Goal: Transaction & Acquisition: Purchase product/service

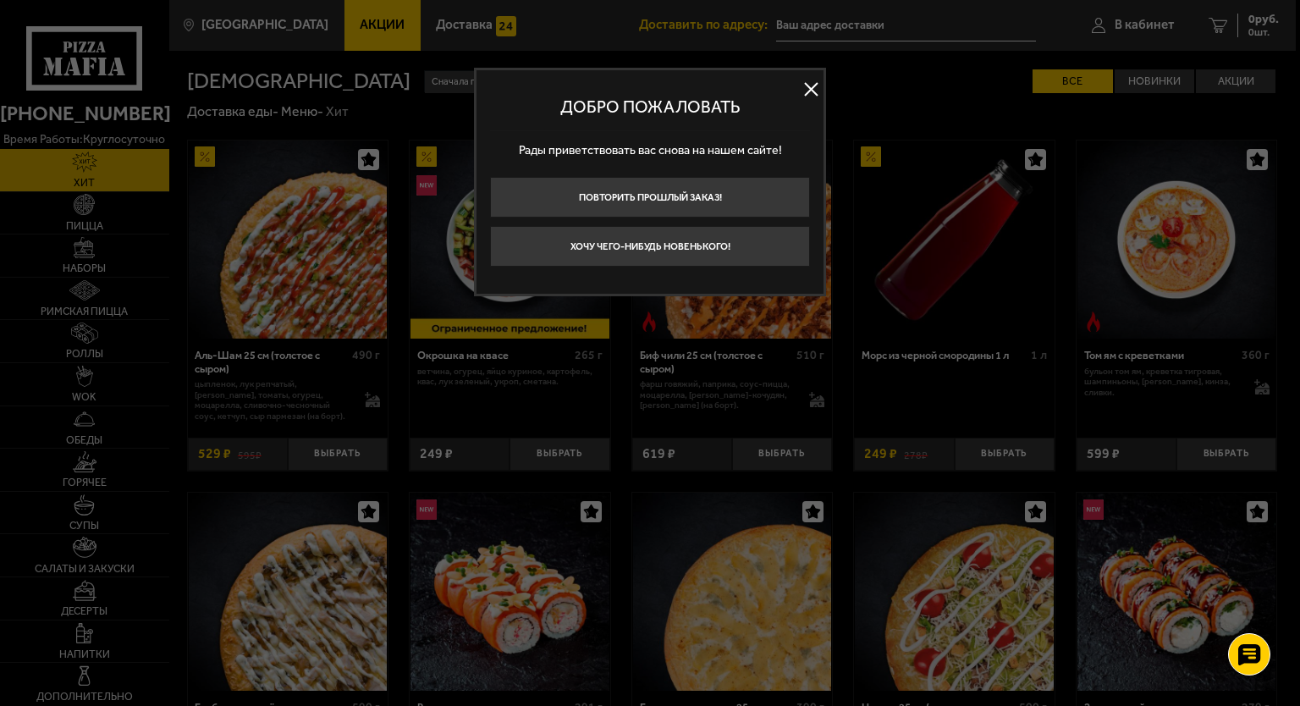
click at [817, 91] on button at bounding box center [810, 89] width 25 height 25
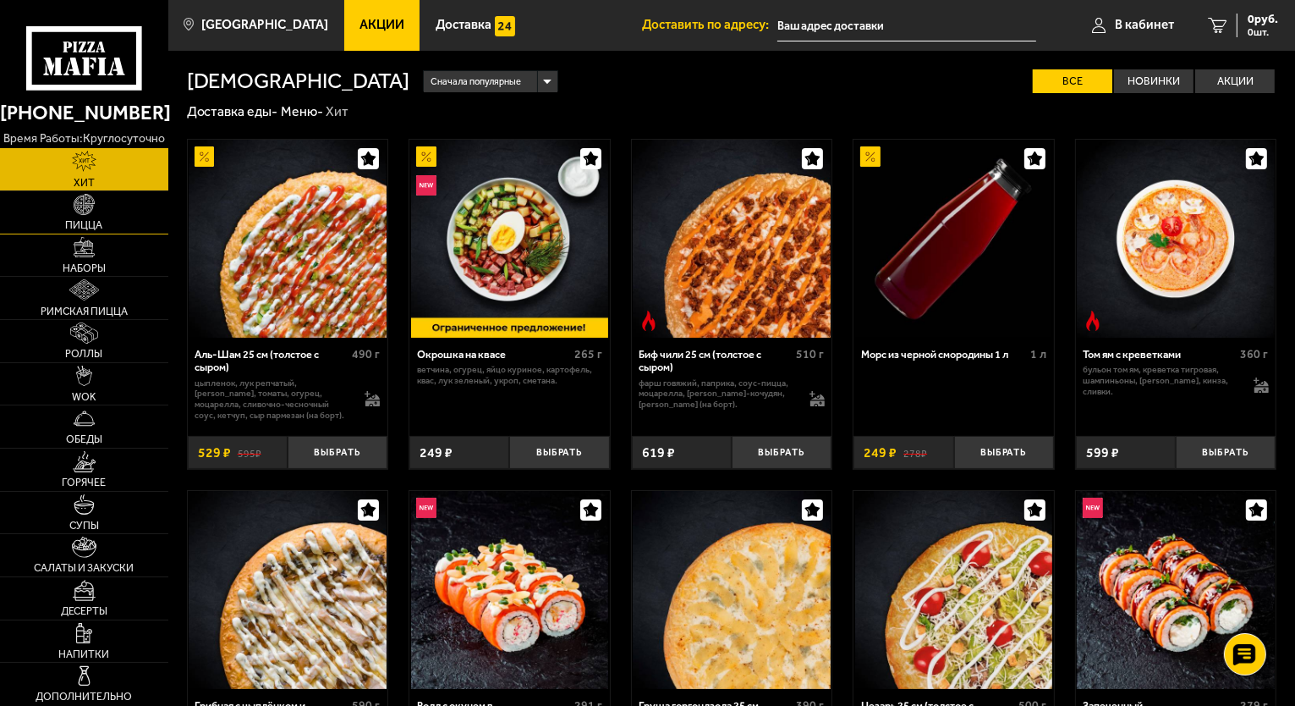
click at [71, 231] on span "Пицца" at bounding box center [84, 225] width 37 height 11
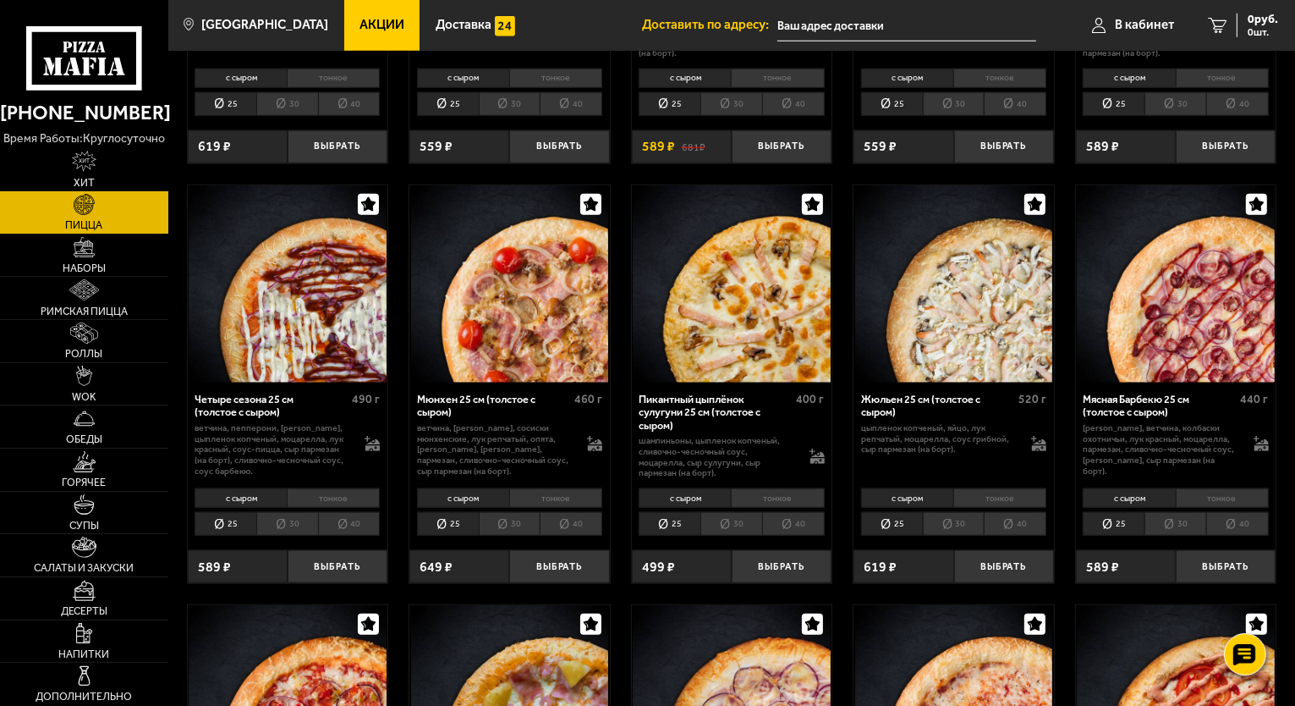
scroll to position [1658, 0]
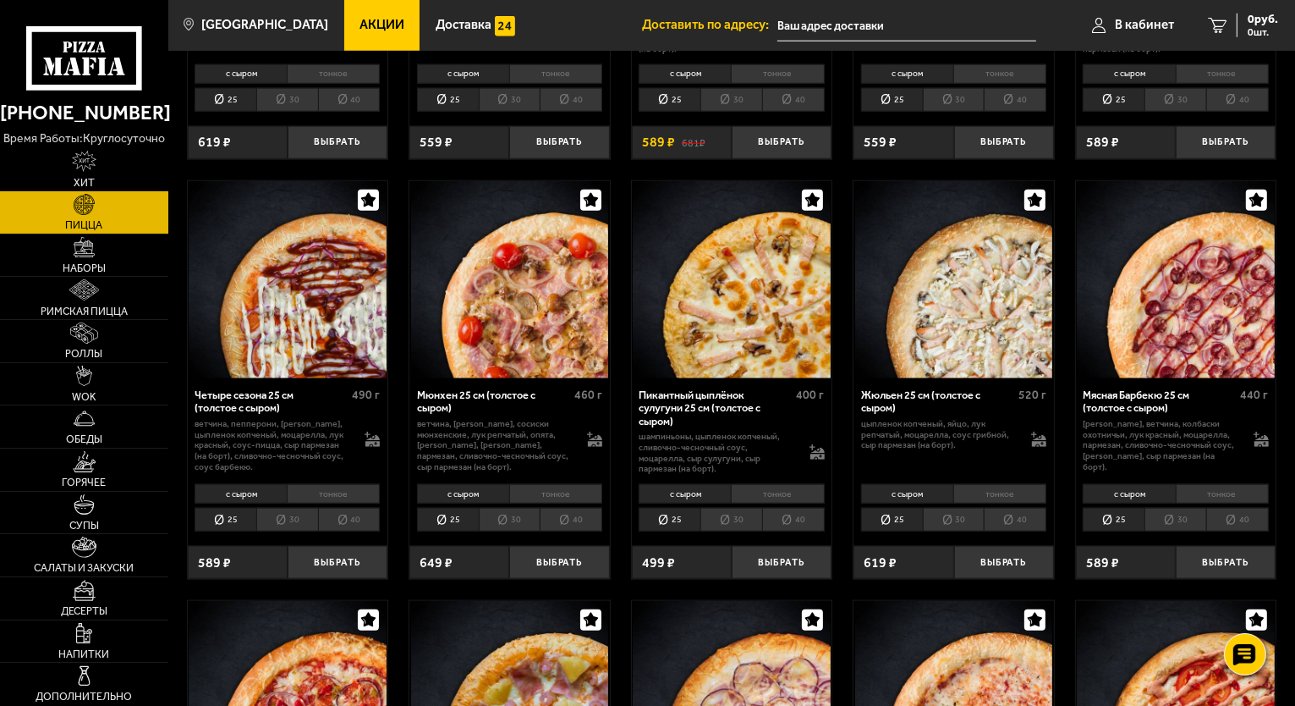
click at [1246, 525] on li "40" at bounding box center [1238, 520] width 63 height 24
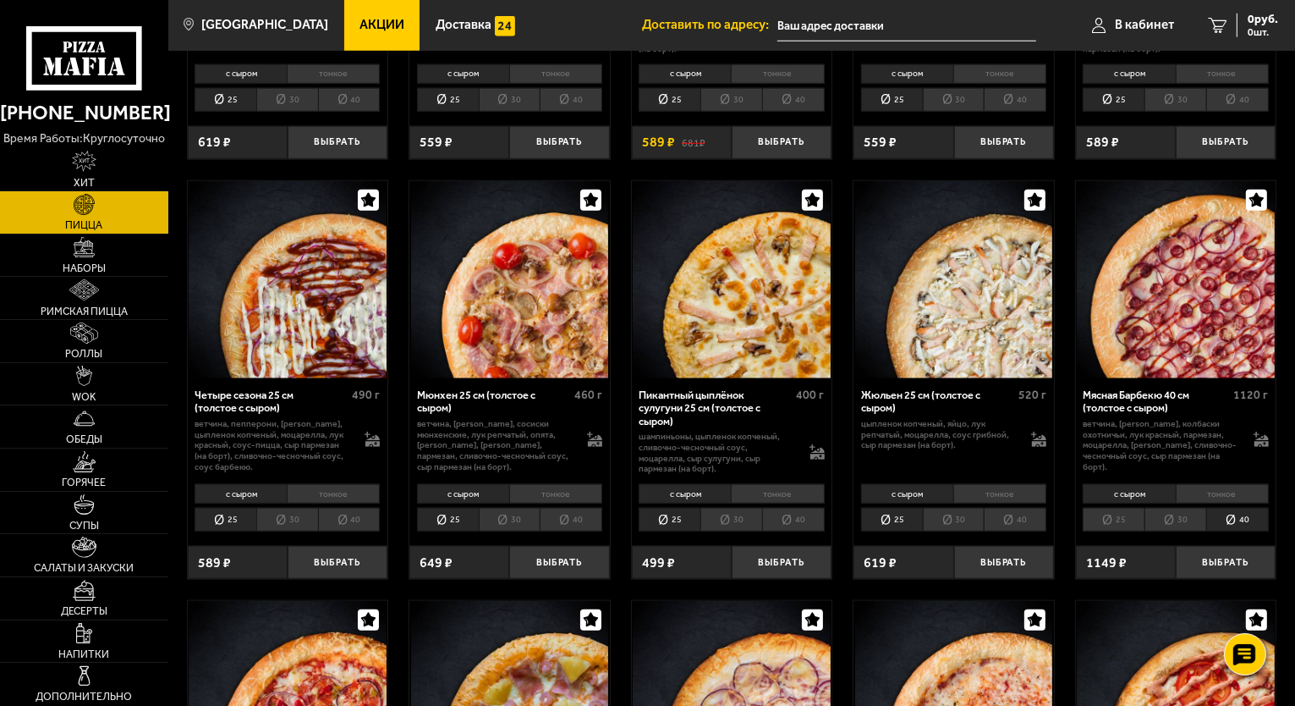
click at [1213, 491] on li "тонкое" at bounding box center [1222, 493] width 93 height 19
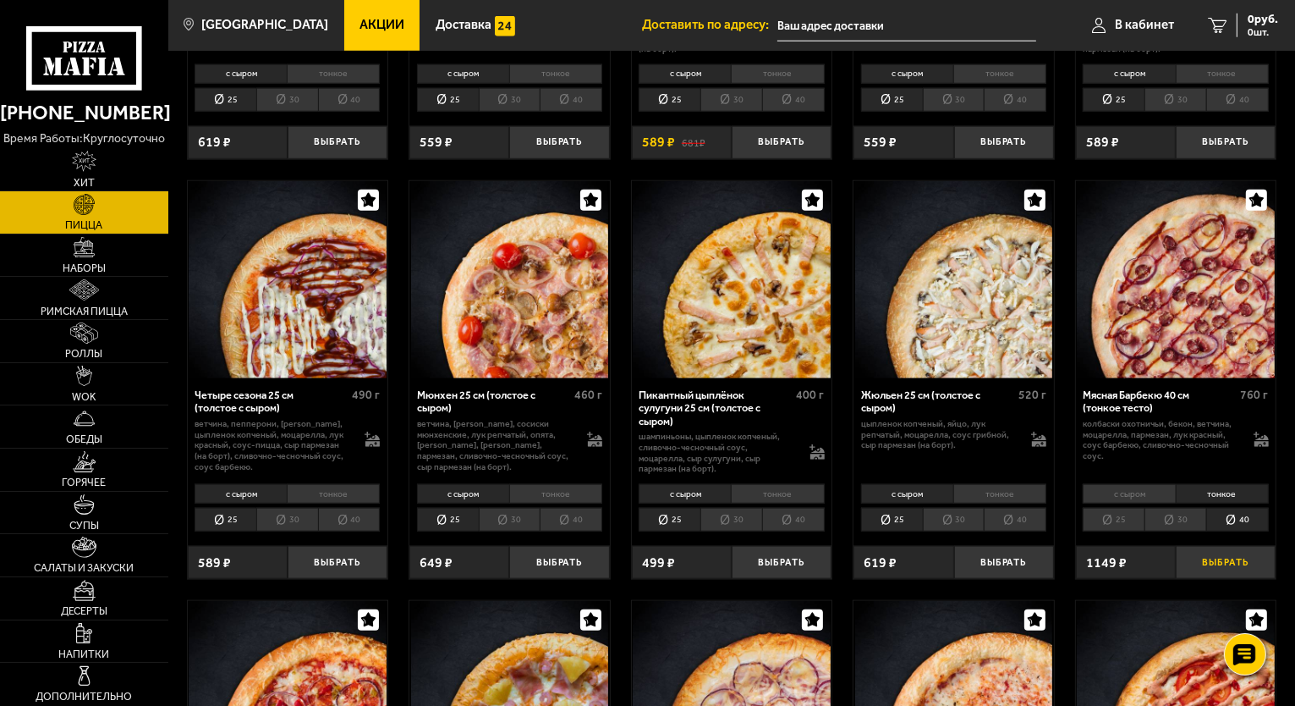
click at [1218, 556] on button "Выбрать" at bounding box center [1226, 562] width 100 height 33
click at [88, 336] on img at bounding box center [83, 332] width 27 height 21
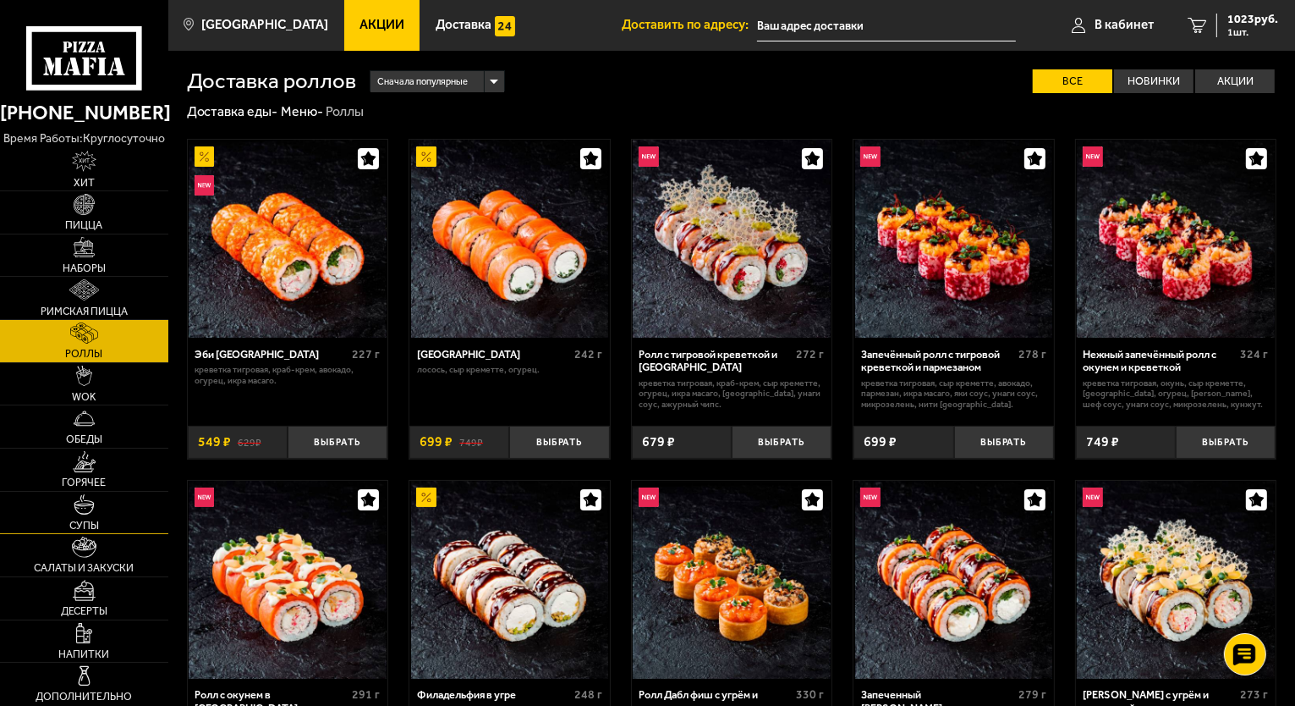
click at [79, 509] on img at bounding box center [84, 504] width 21 height 21
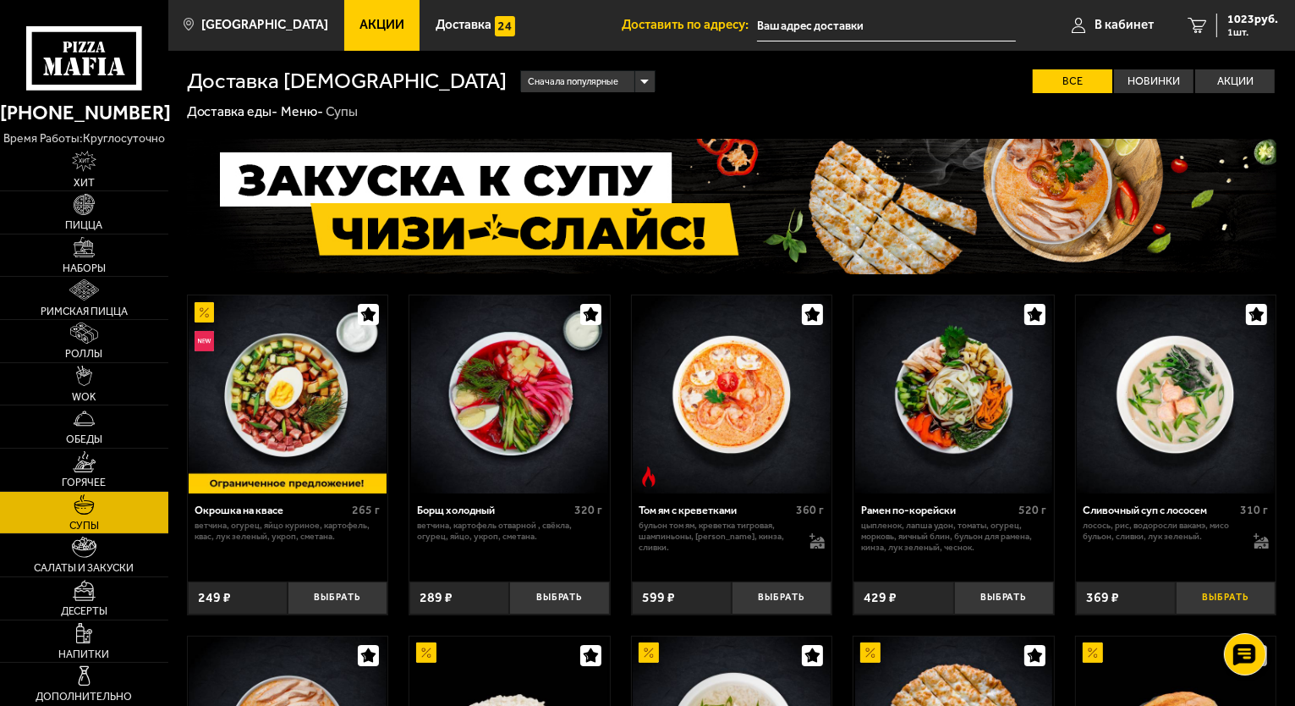
click at [1222, 600] on button "Выбрать" at bounding box center [1226, 597] width 100 height 33
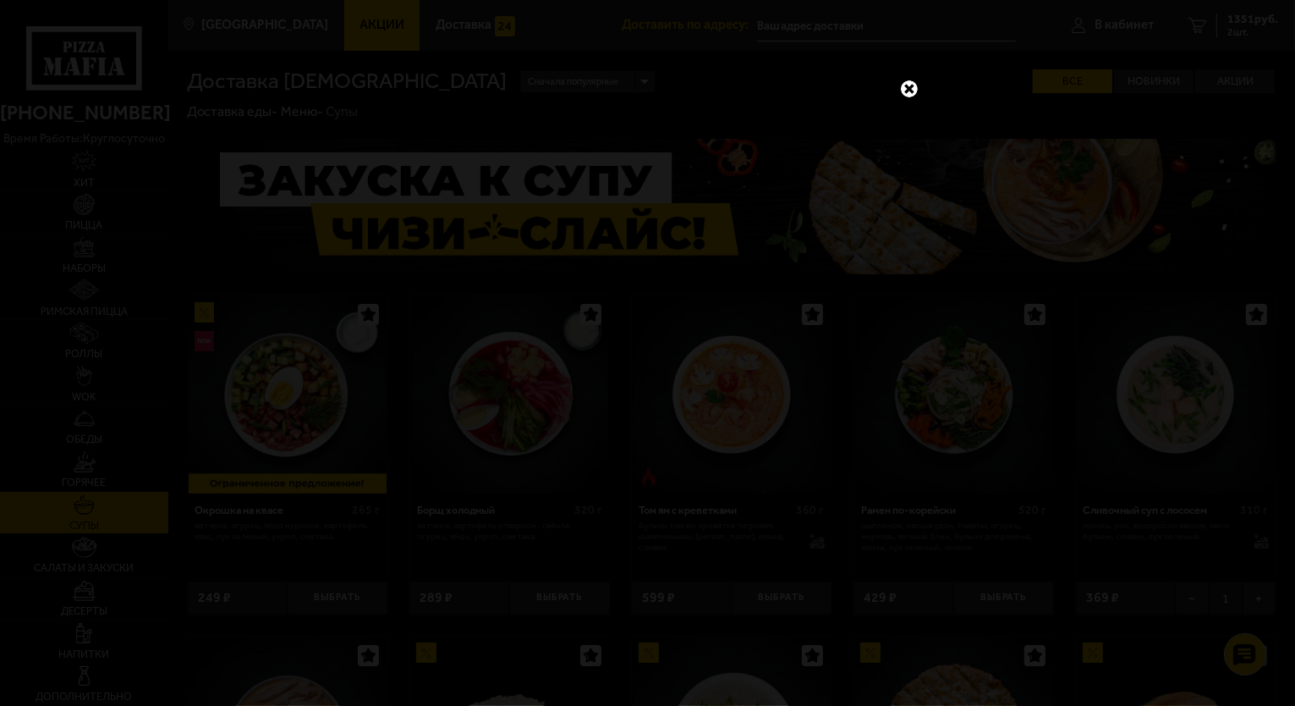
click at [910, 88] on link at bounding box center [910, 89] width 22 height 22
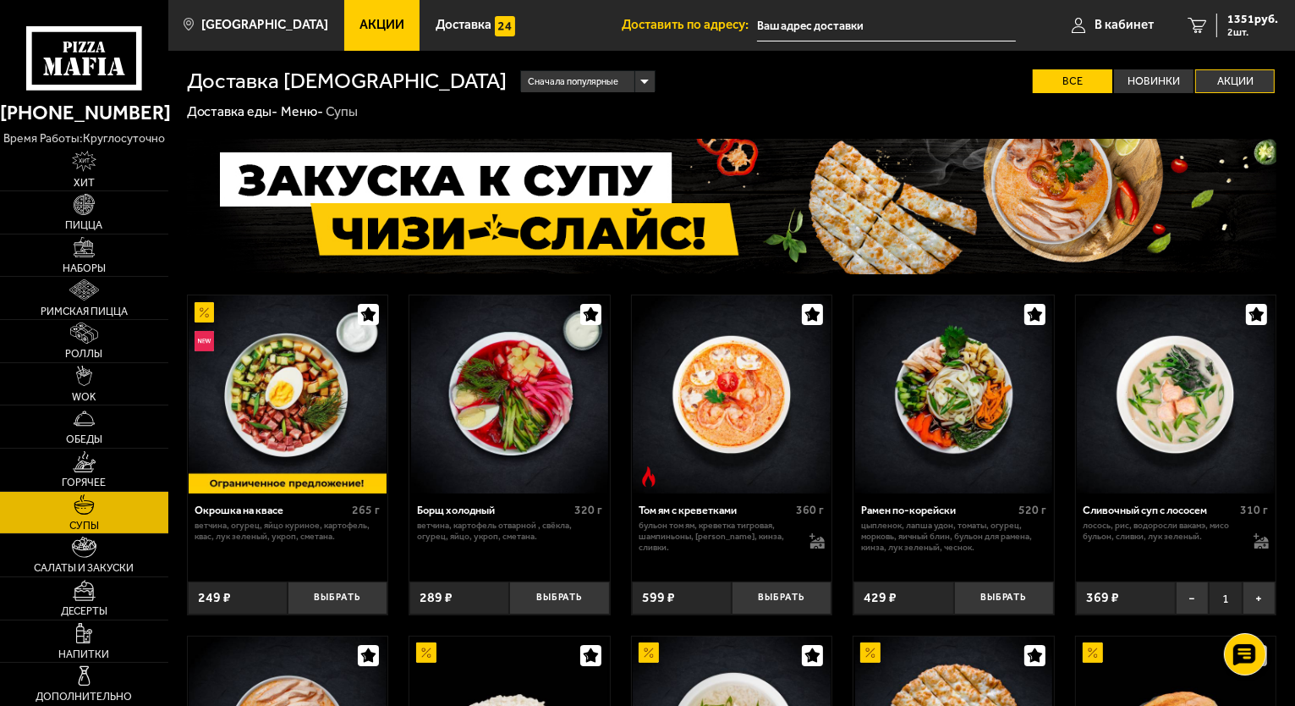
click at [1240, 79] on label "Акции" at bounding box center [1236, 81] width 80 height 25
click at [0, 0] on input "Акции" at bounding box center [0, 0] width 0 height 0
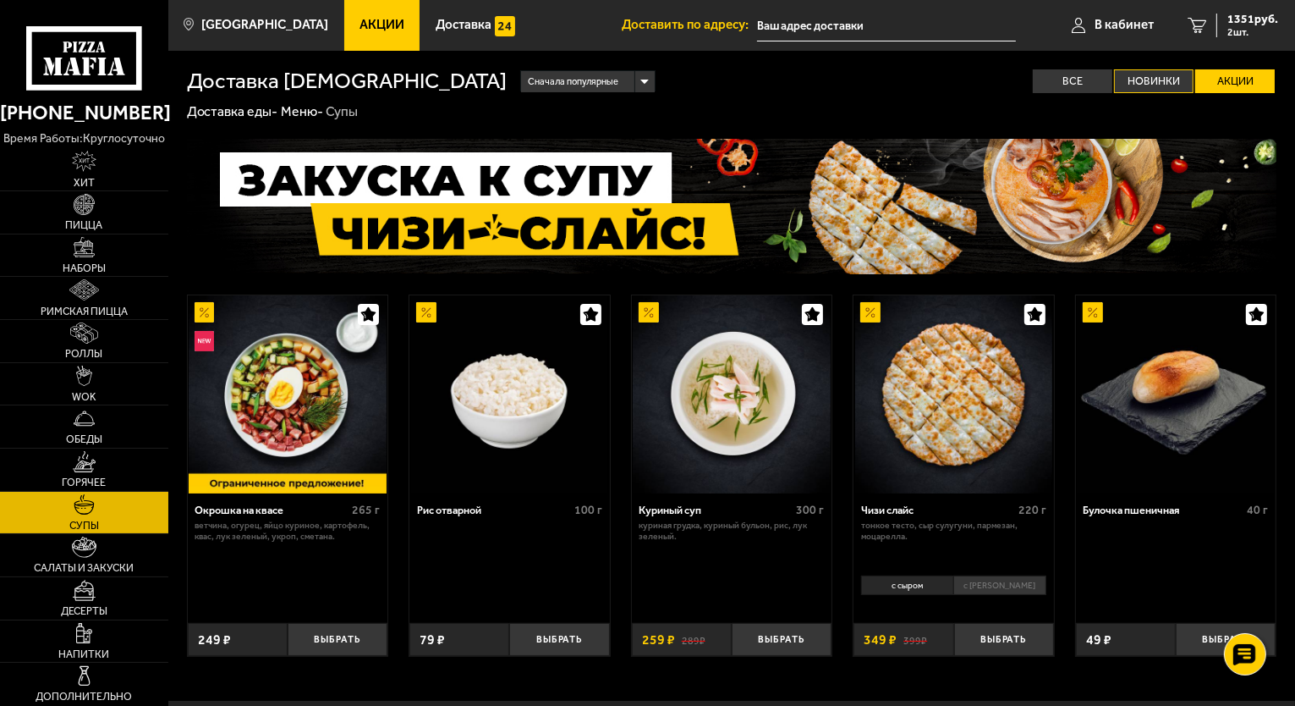
click at [1141, 85] on label "Новинки" at bounding box center [1154, 81] width 80 height 25
click at [0, 0] on input "Новинки" at bounding box center [0, 0] width 0 height 0
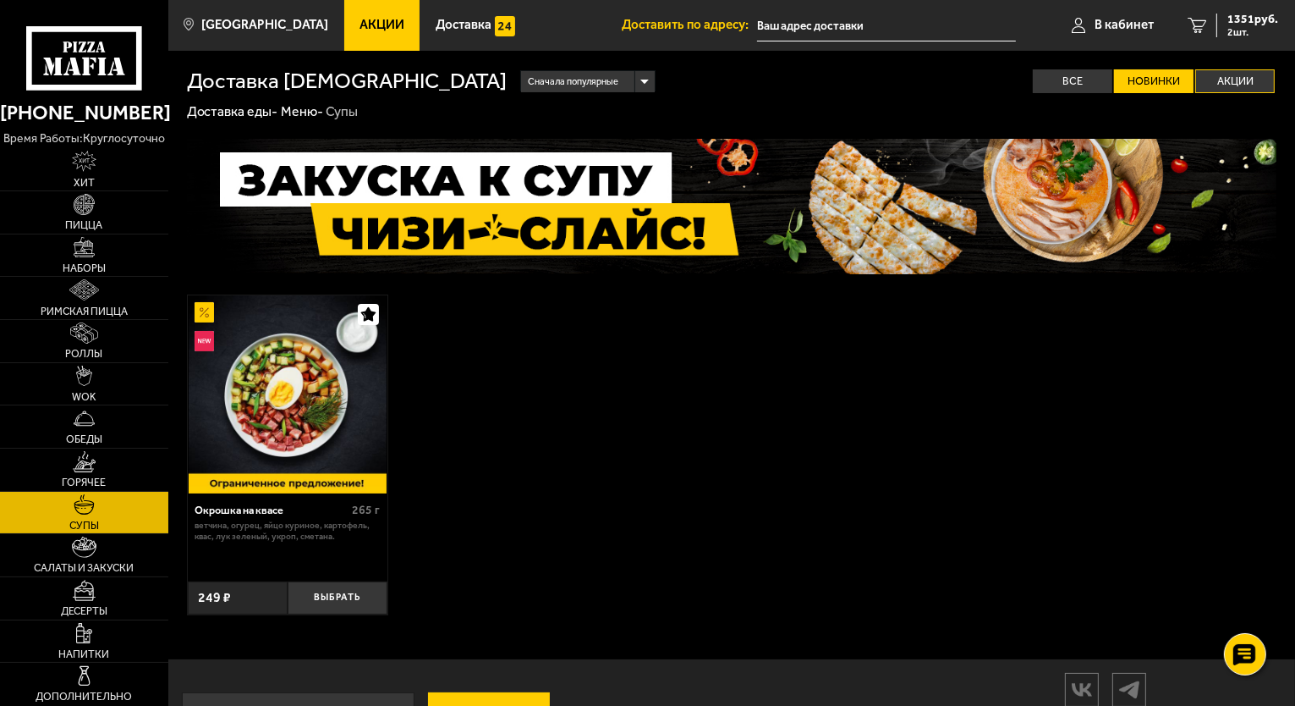
click at [1223, 81] on label "Акции" at bounding box center [1236, 81] width 80 height 25
click at [0, 0] on input "Акции" at bounding box center [0, 0] width 0 height 0
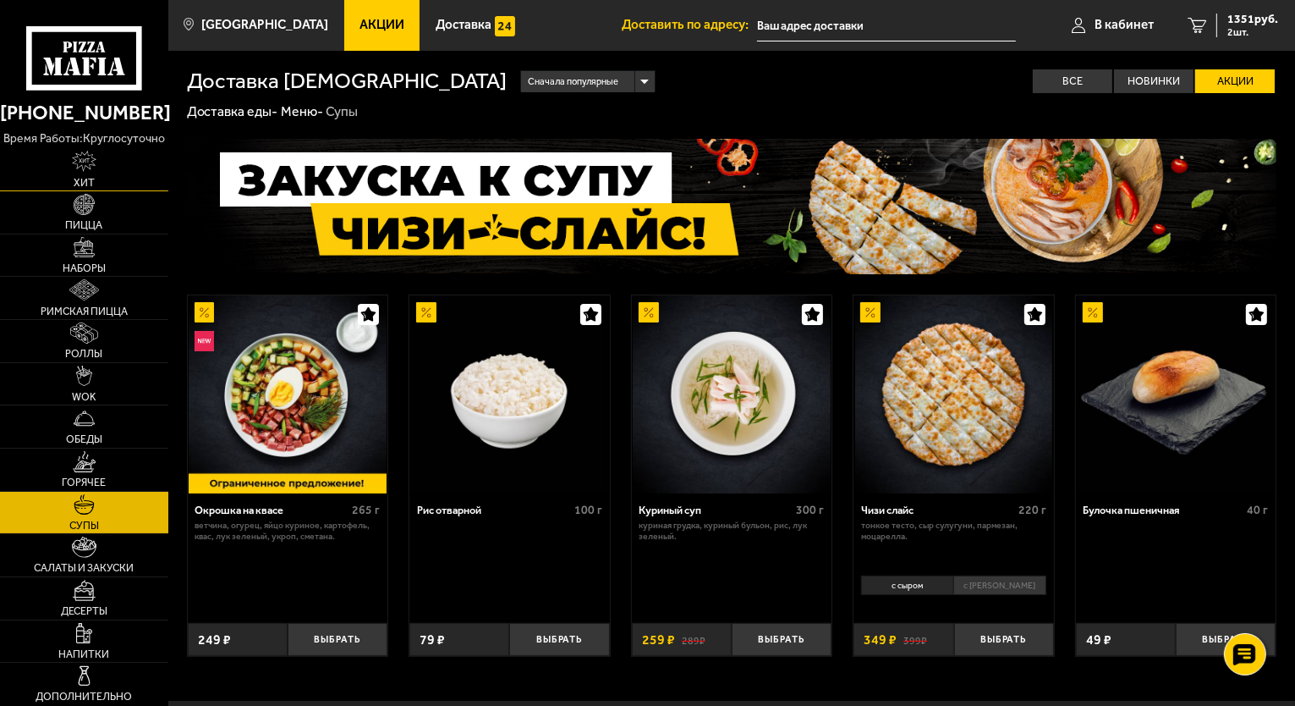
click at [88, 165] on img at bounding box center [84, 161] width 25 height 21
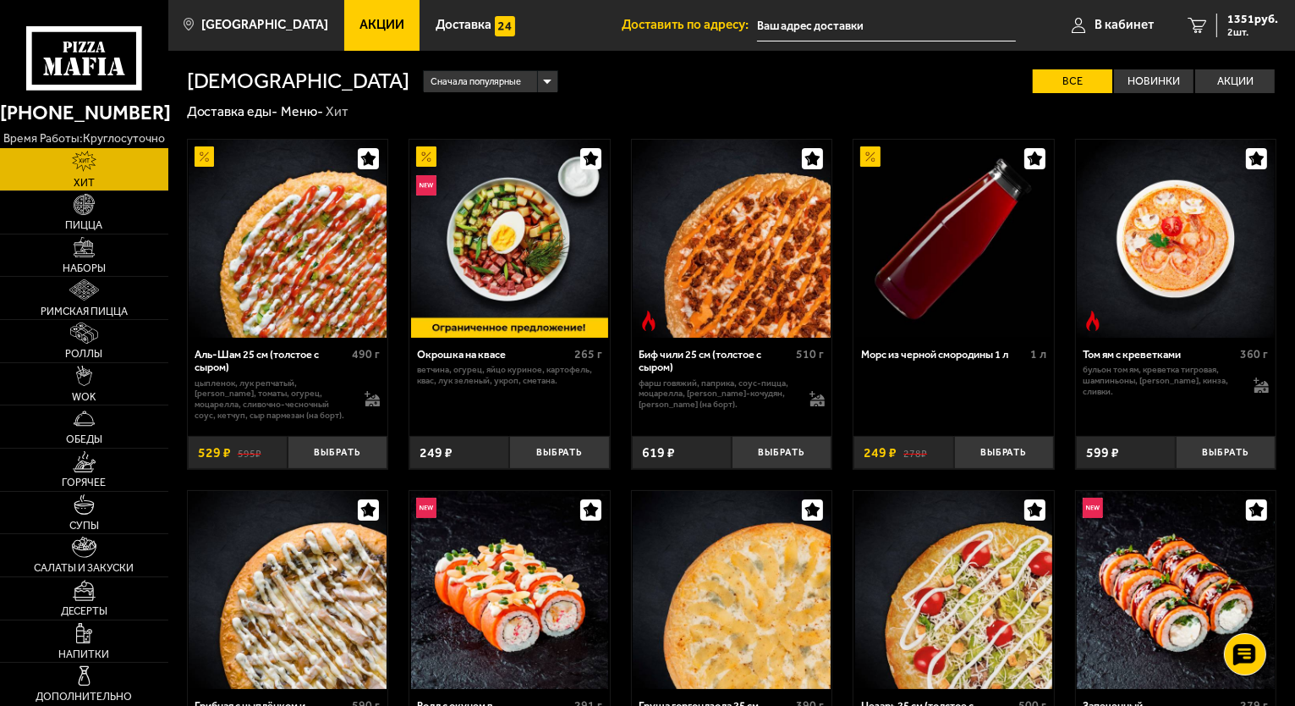
click at [953, 652] on img at bounding box center [954, 590] width 198 height 198
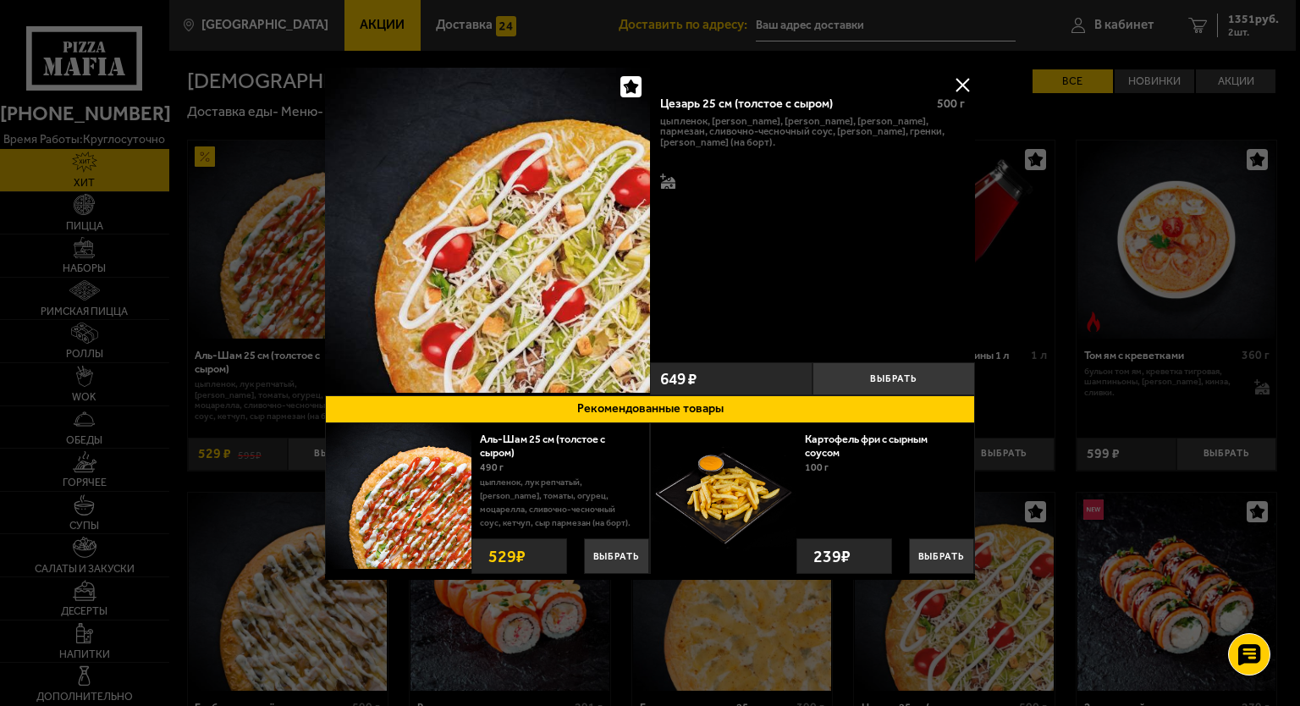
click at [967, 83] on button at bounding box center [961, 84] width 25 height 25
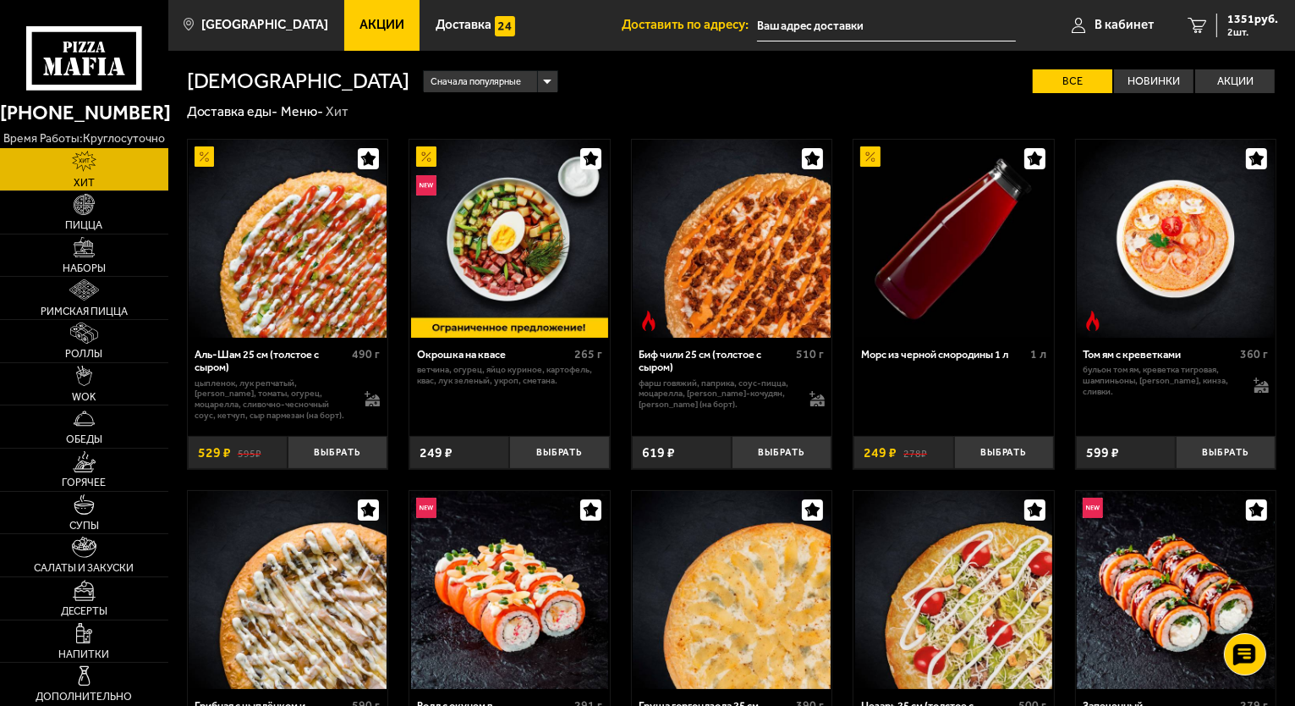
drag, startPoint x: 967, startPoint y: 83, endPoint x: 1240, endPoint y: 536, distance: 529.5
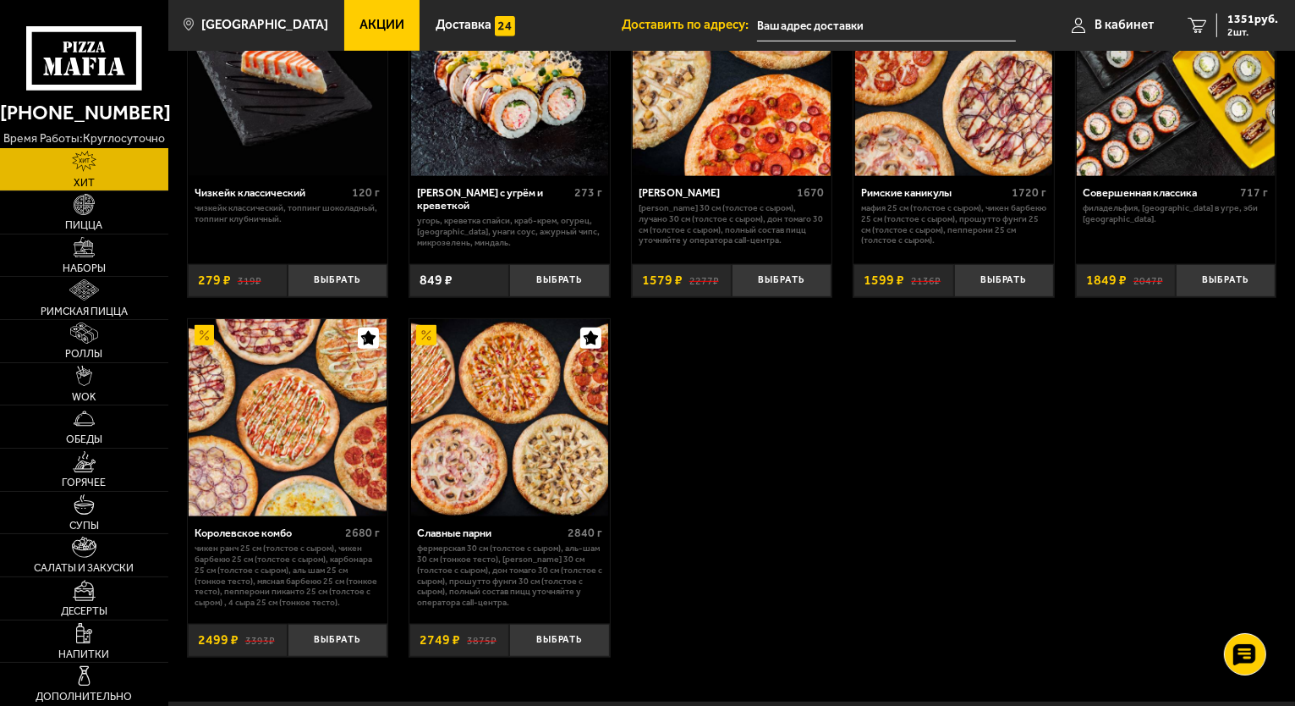
scroll to position [995, 0]
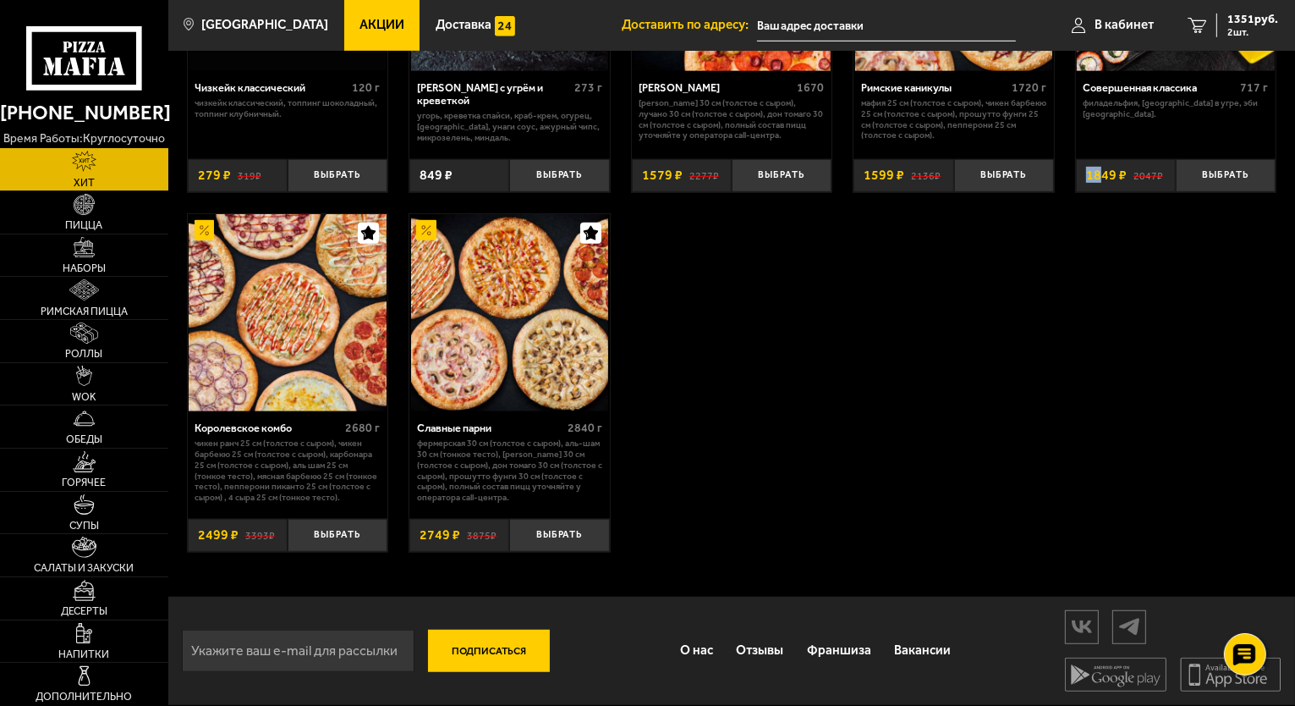
drag, startPoint x: 1084, startPoint y: 338, endPoint x: 1098, endPoint y: 223, distance: 115.1
drag, startPoint x: 1083, startPoint y: 409, endPoint x: 1163, endPoint y: 333, distance: 109.5
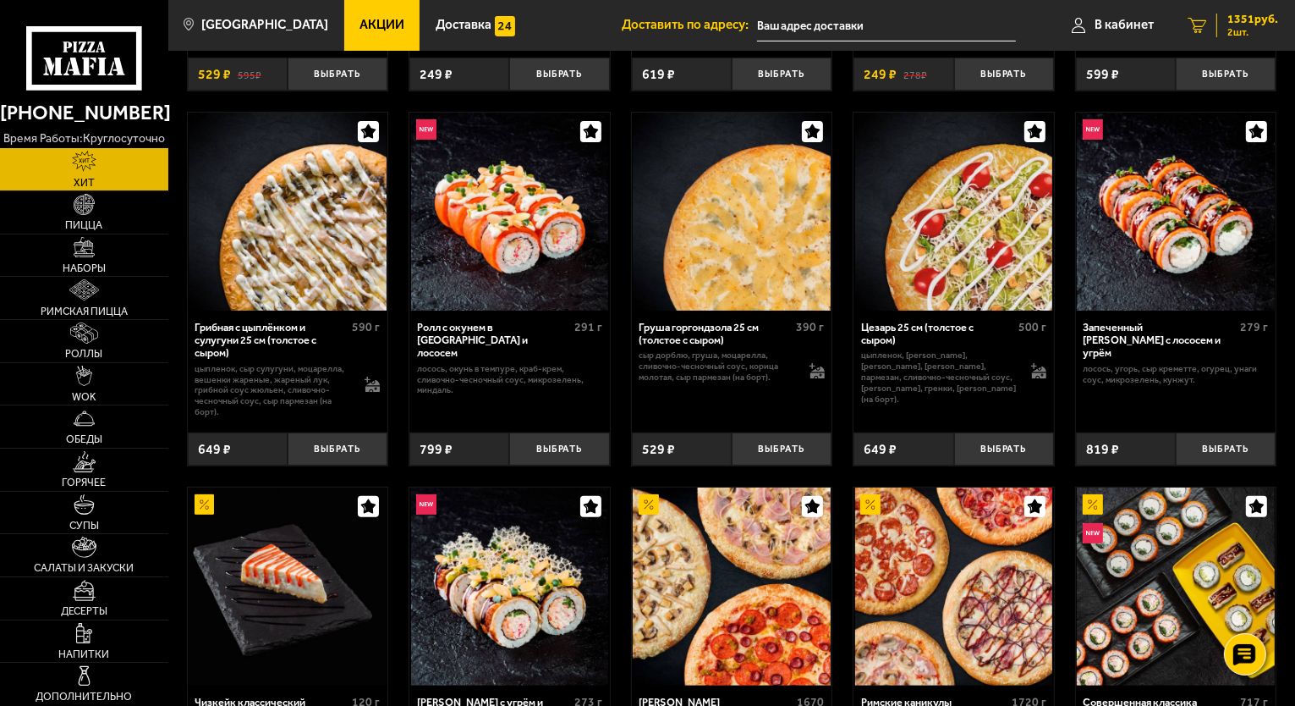
click at [1195, 25] on icon "2" at bounding box center [1197, 25] width 19 height 15
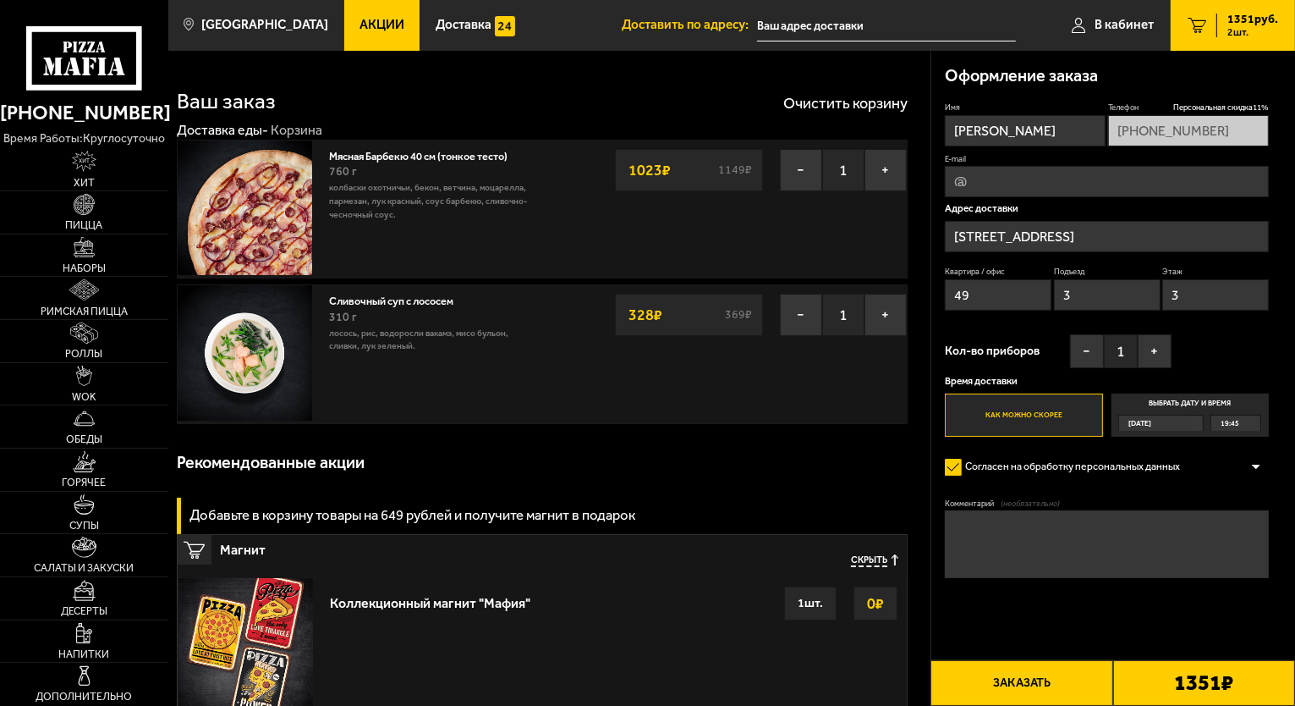
click at [974, 177] on input "E-mail" at bounding box center [1107, 181] width 324 height 31
type input "[EMAIL_ADDRESS][DOMAIN_NAME]"
click at [1156, 348] on button "+" at bounding box center [1155, 351] width 34 height 34
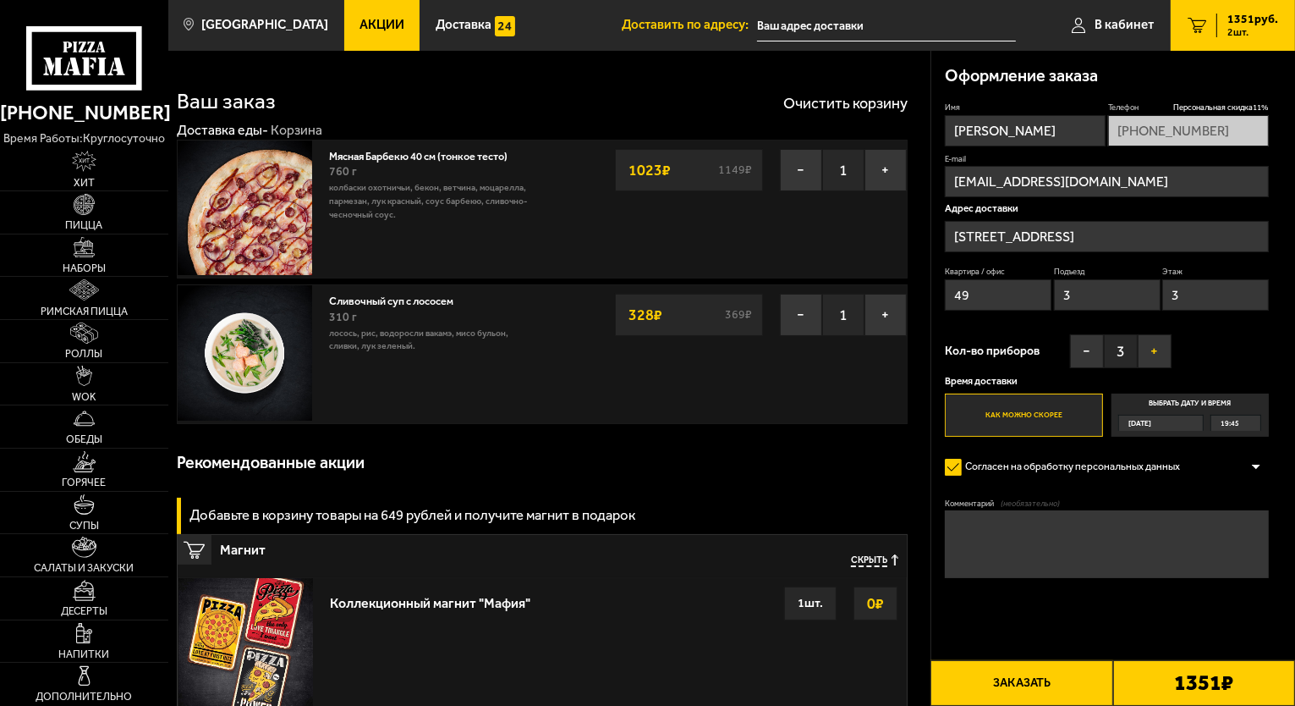
click at [1156, 348] on button "+" at bounding box center [1155, 351] width 34 height 34
click at [1092, 353] on button "−" at bounding box center [1087, 351] width 34 height 34
click at [1034, 690] on button "Заказать" at bounding box center [1022, 683] width 182 height 46
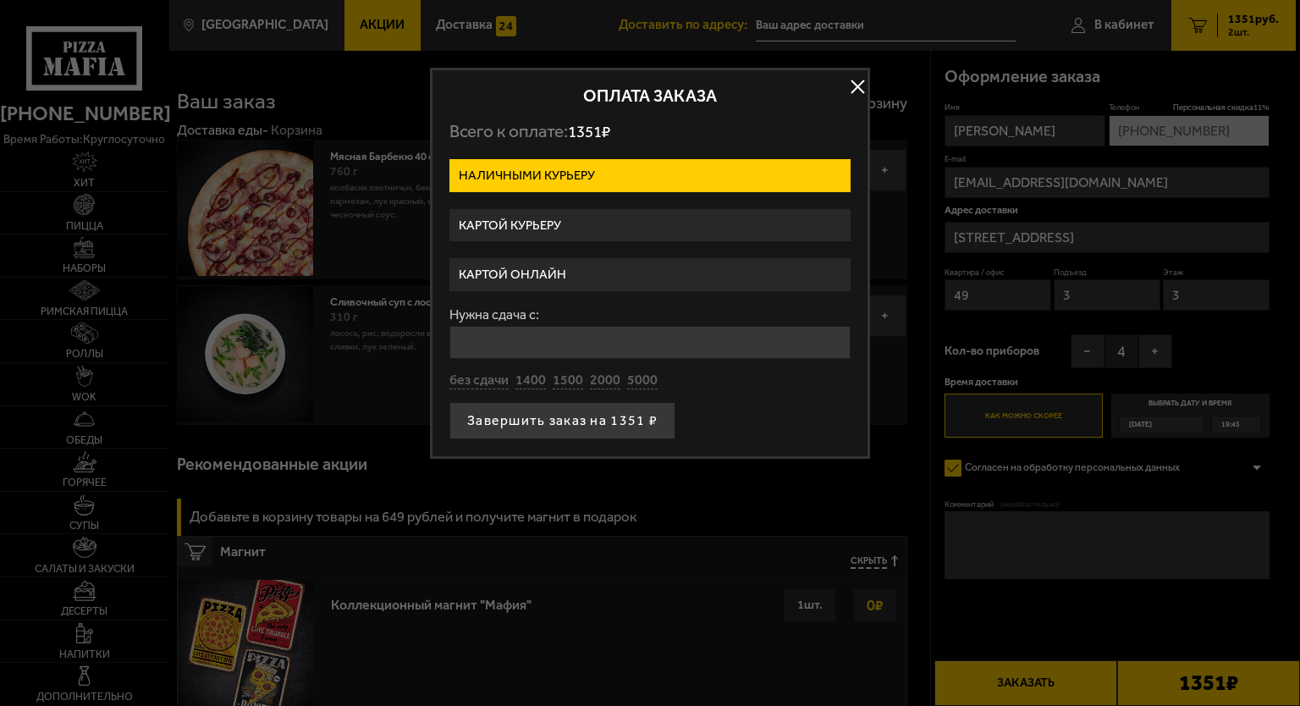
click at [500, 228] on label "Картой курьеру" at bounding box center [649, 225] width 401 height 33
click at [0, 0] on input "Картой курьеру" at bounding box center [0, 0] width 0 height 0
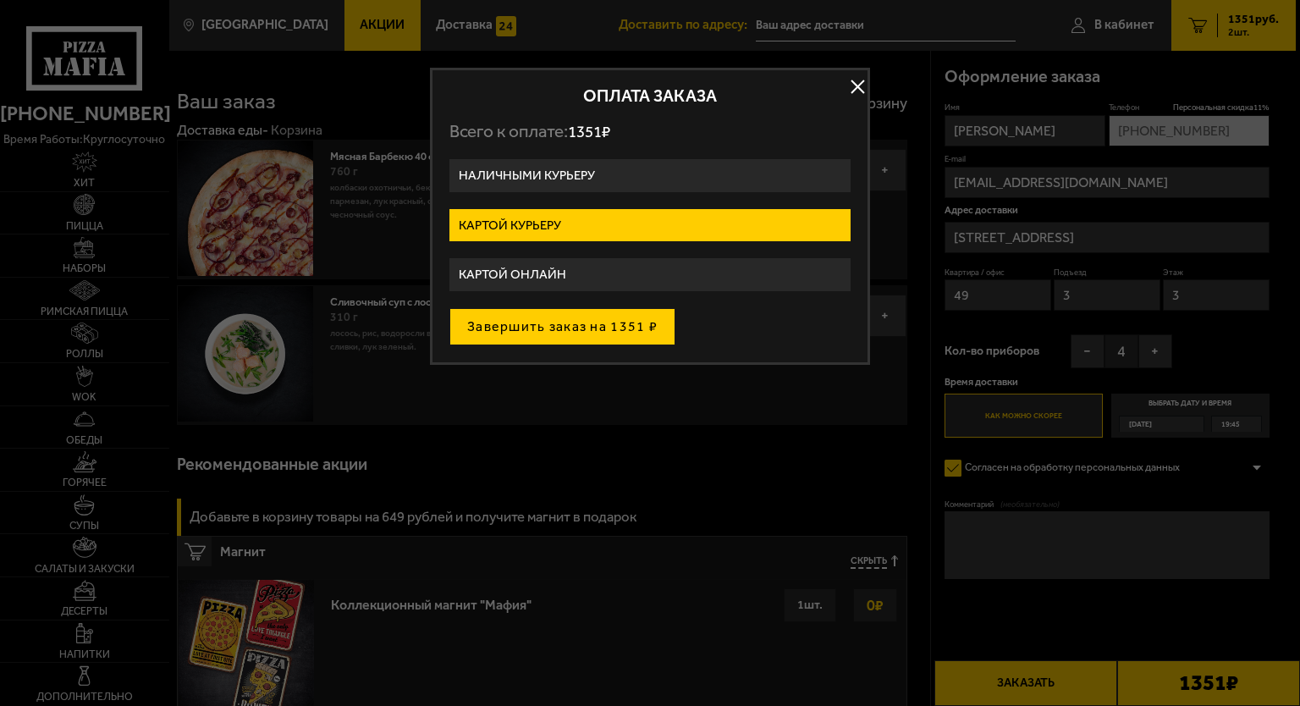
click at [564, 325] on button "Завершить заказ на 1351 ₽" at bounding box center [562, 326] width 226 height 37
